Goal: Task Accomplishment & Management: Manage account settings

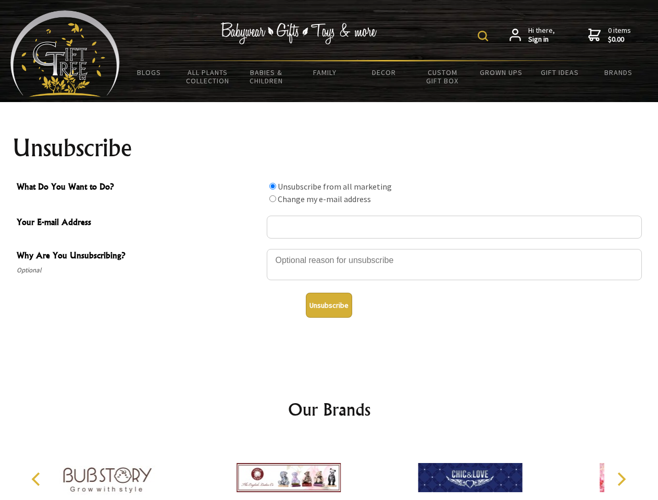
click at [485, 36] on img at bounding box center [483, 36] width 10 height 10
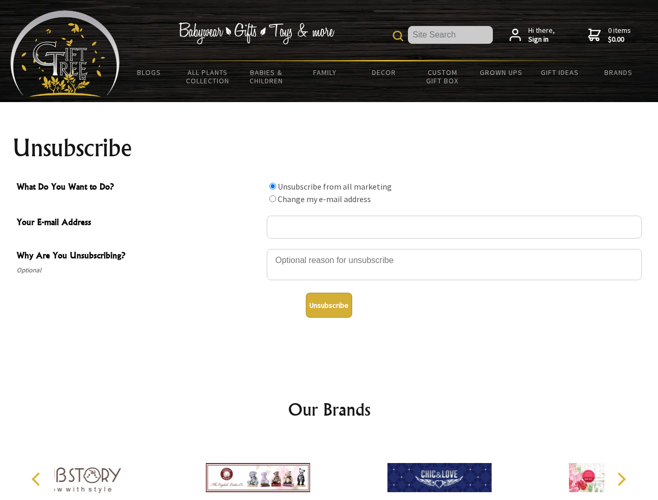
click at [329, 249] on div at bounding box center [454, 266] width 375 height 36
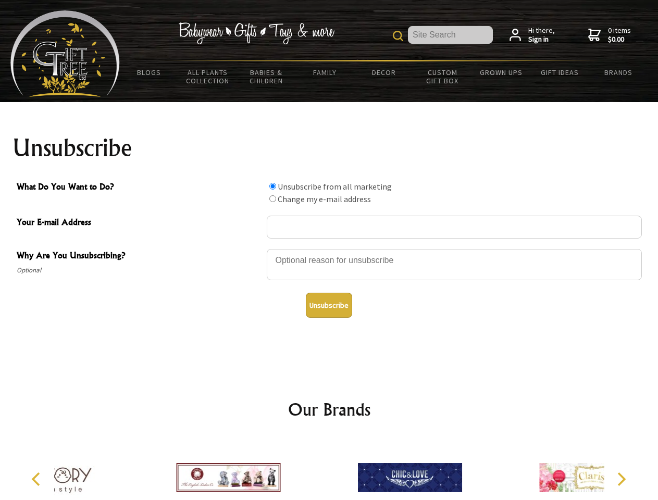
click at [273, 186] on input "What Do You Want to Do?" at bounding box center [272, 186] width 7 height 7
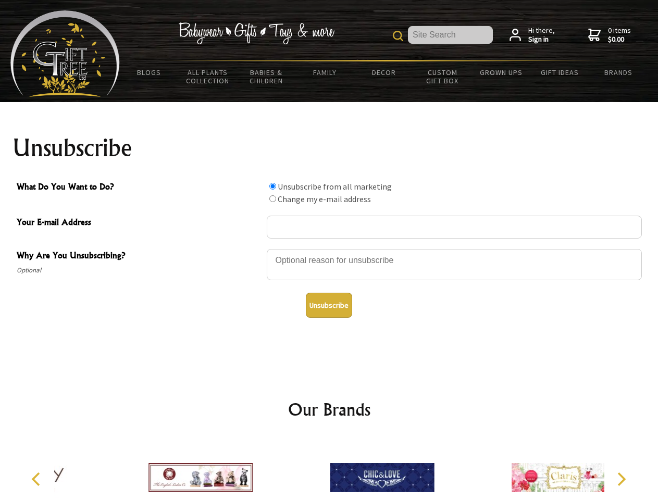
click at [273, 199] on input "What Do You Want to Do?" at bounding box center [272, 198] width 7 height 7
radio input "true"
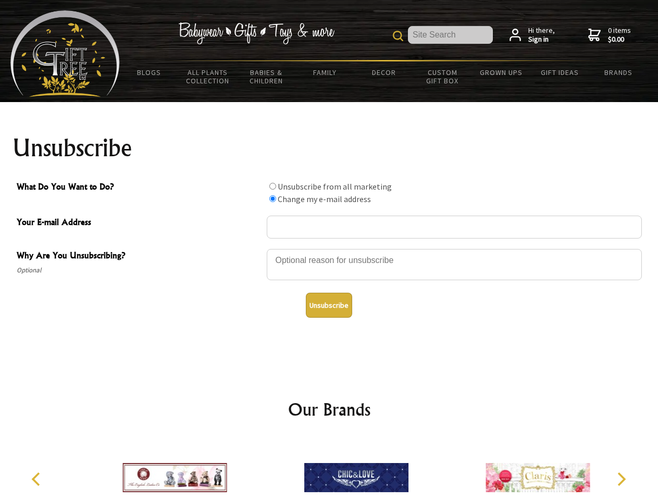
click at [329, 305] on button "Unsubscribe" at bounding box center [329, 305] width 46 height 25
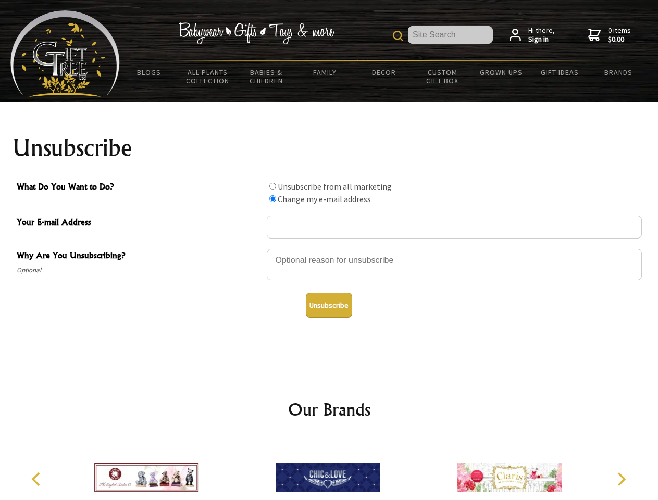
click at [329, 470] on img at bounding box center [328, 478] width 104 height 78
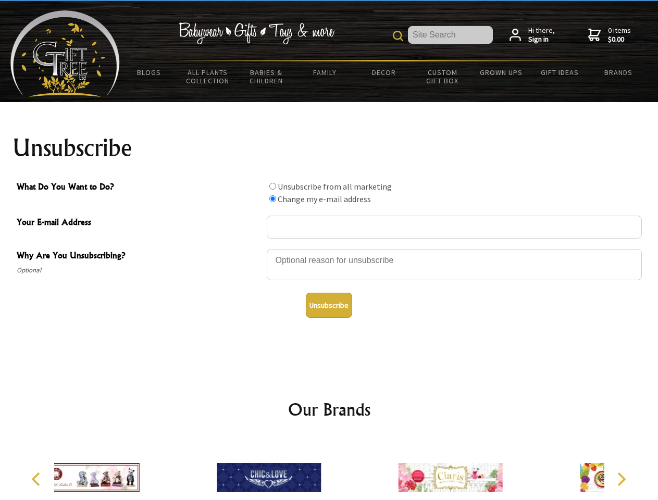
click at [38, 480] on icon "Previous" at bounding box center [37, 480] width 14 height 14
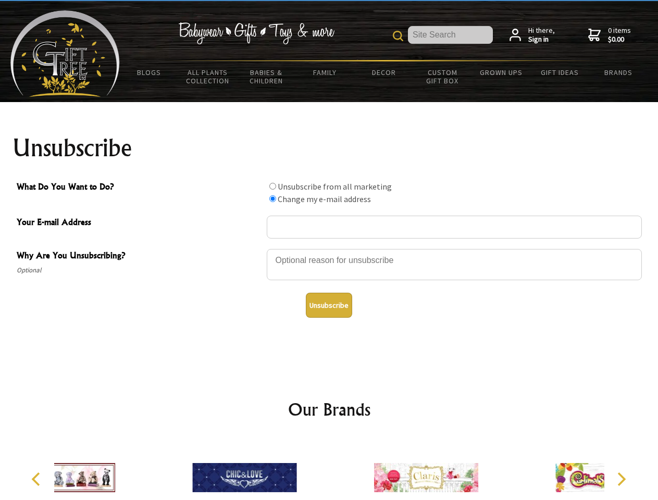
click at [621, 480] on icon "Next" at bounding box center [621, 480] width 14 height 14
